Goal: Check status: Check status

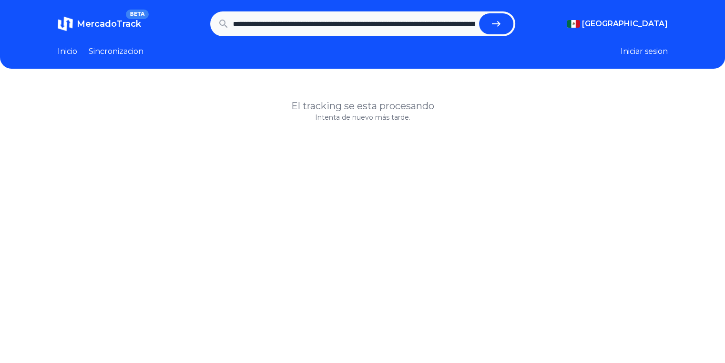
scroll to position [0, 564]
click at [479, 13] on button "submit" at bounding box center [496, 23] width 34 height 21
type input "**********"
click at [82, 18] on h1 "MercadoTrack BETA" at bounding box center [109, 23] width 64 height 13
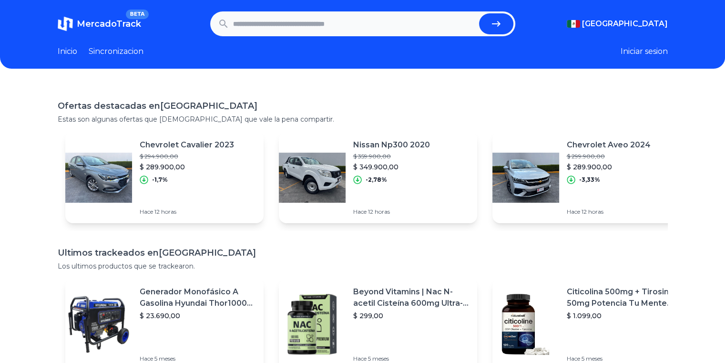
click at [69, 50] on link "Inicio" at bounding box center [68, 51] width 20 height 11
click at [78, 26] on link "MercadoTrack BETA" at bounding box center [99, 23] width 83 height 15
